Goal: Information Seeking & Learning: Learn about a topic

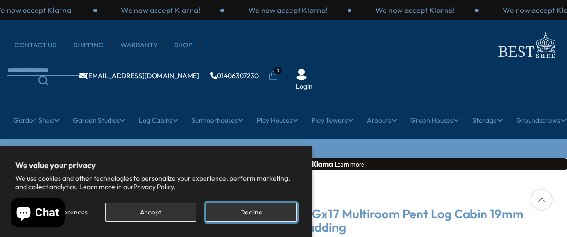
click at [244, 212] on button "Decline" at bounding box center [251, 212] width 91 height 19
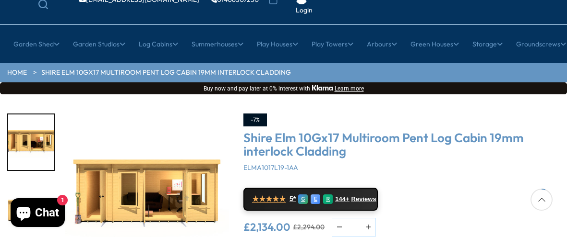
scroll to position [95, 0]
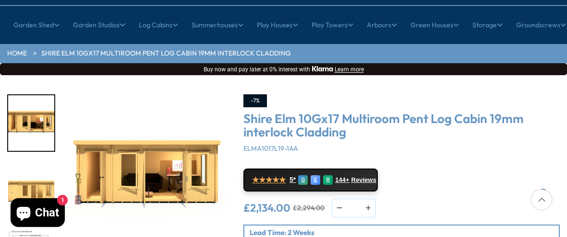
click at [180, 157] on img "1 / 10" at bounding box center [147, 177] width 164 height 164
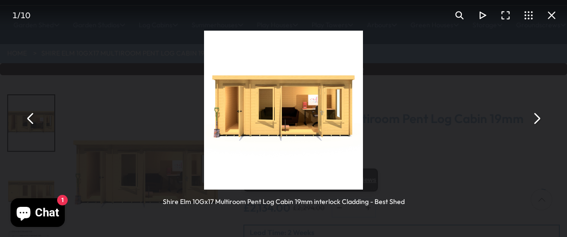
click at [536, 119] on button "You can close this modal content with the ESC key" at bounding box center [535, 118] width 23 height 23
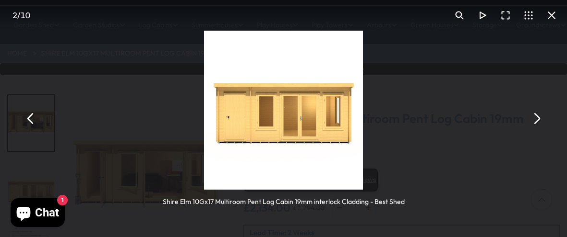
click at [536, 119] on button "You can close this modal content with the ESC key" at bounding box center [535, 118] width 23 height 23
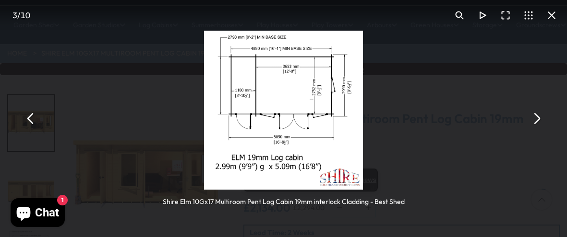
click at [536, 119] on button "You can close this modal content with the ESC key" at bounding box center [535, 118] width 23 height 23
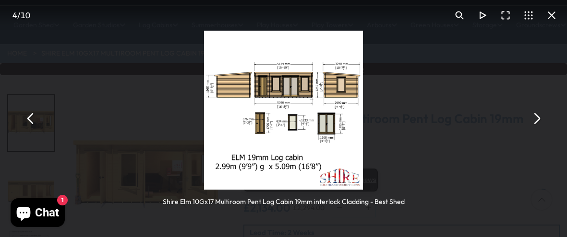
click at [536, 119] on button "You can close this modal content with the ESC key" at bounding box center [535, 118] width 23 height 23
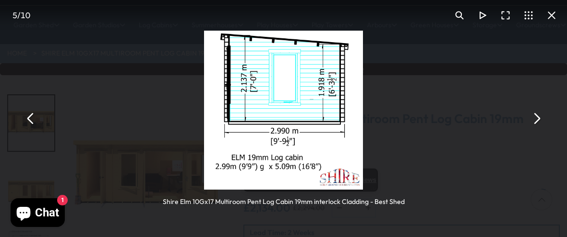
click at [536, 119] on button "You can close this modal content with the ESC key" at bounding box center [535, 118] width 23 height 23
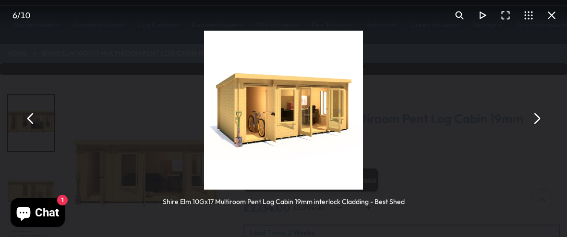
click at [536, 119] on button "You can close this modal content with the ESC key" at bounding box center [535, 118] width 23 height 23
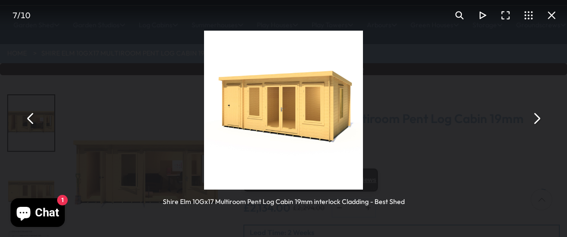
click at [536, 119] on button "You can close this modal content with the ESC key" at bounding box center [535, 118] width 23 height 23
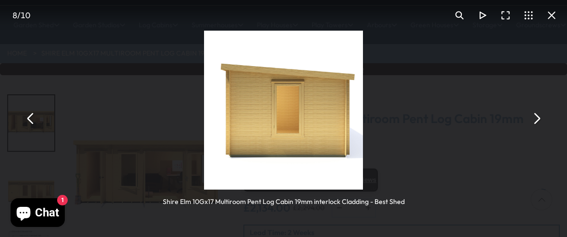
click at [536, 119] on button "You can close this modal content with the ESC key" at bounding box center [535, 118] width 23 height 23
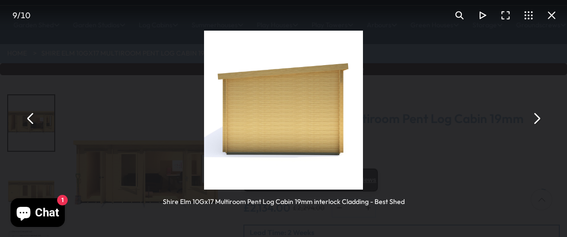
click at [536, 119] on button "You can close this modal content with the ESC key" at bounding box center [535, 118] width 23 height 23
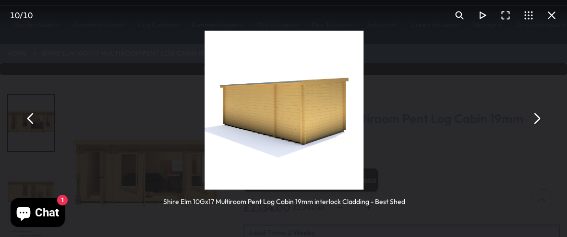
click at [536, 119] on button "You can close this modal content with the ESC key" at bounding box center [535, 118] width 23 height 23
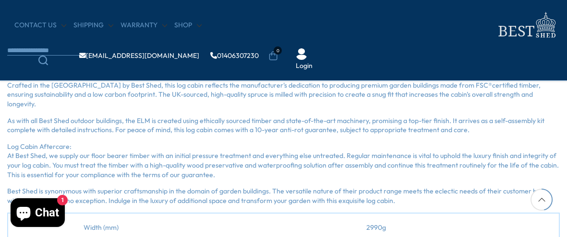
scroll to position [690, 0]
